Goal: Register for event/course

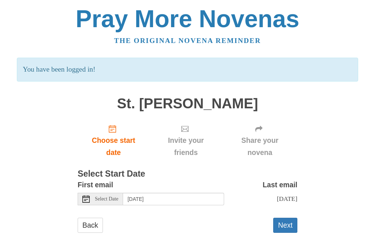
scroll to position [10, 0]
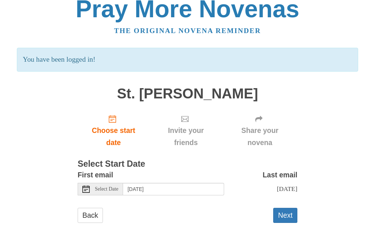
click at [113, 187] on span "Select Date" at bounding box center [106, 189] width 23 height 5
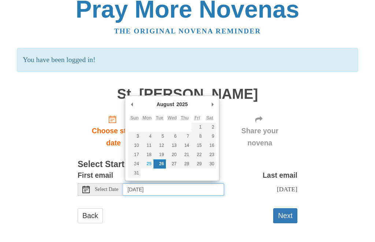
type input "Monday, August 25th"
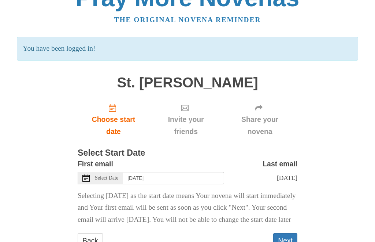
scroll to position [37, 0]
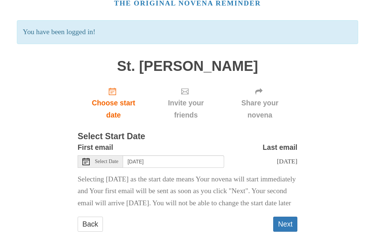
click at [291, 232] on button "Next" at bounding box center [286, 224] width 24 height 15
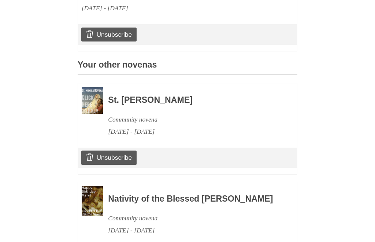
scroll to position [319, 0]
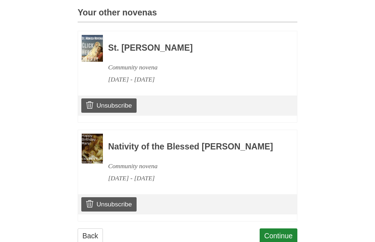
click at [279, 240] on link "Continue" at bounding box center [279, 235] width 38 height 15
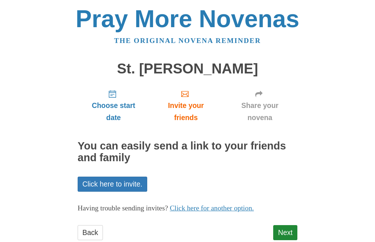
click at [287, 225] on link "Next" at bounding box center [286, 232] width 24 height 15
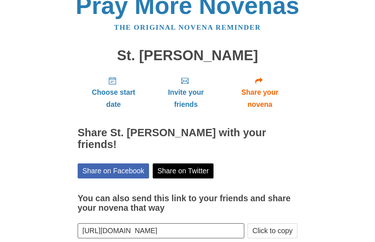
scroll to position [13, 0]
